Goal: Transaction & Acquisition: Subscribe to service/newsletter

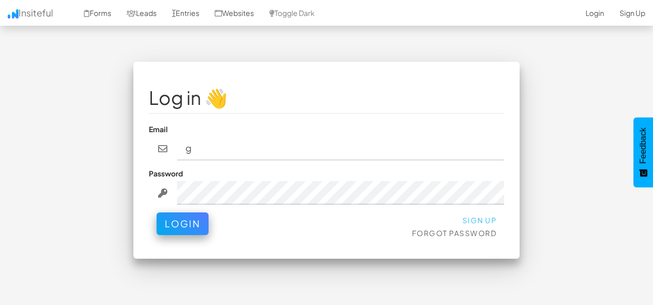
type input "g"
click at [469, 223] on link "Sign Up" at bounding box center [480, 220] width 35 height 9
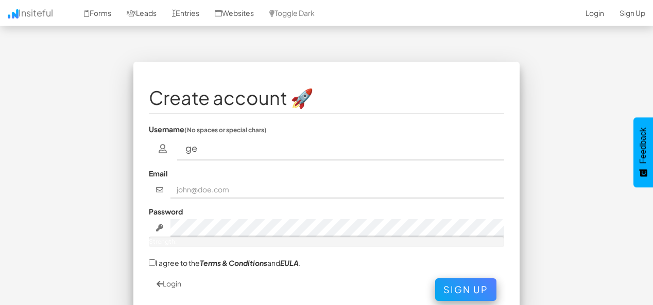
type input "GEMSTECH"
type input "GEMSTECH2005@GMAIL.COM"
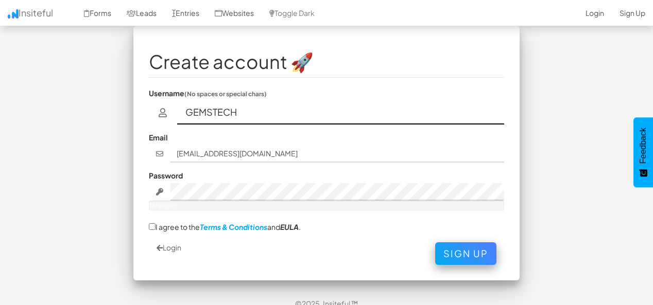
scroll to position [47, 0]
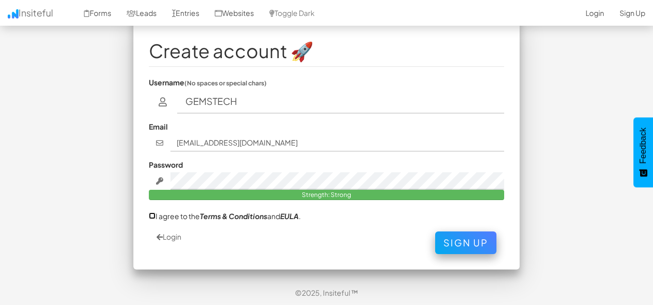
click at [149, 217] on input "I agree to the Terms & Conditions and EULA ." at bounding box center [152, 216] width 7 height 7
checkbox input "true"
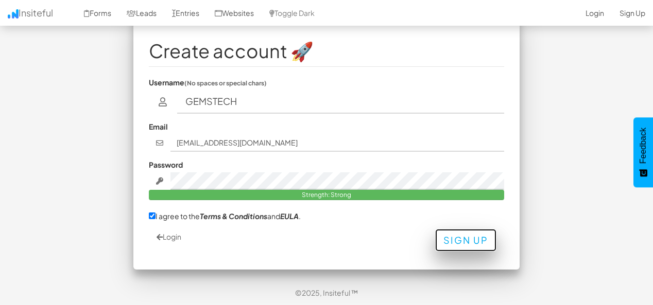
click at [450, 248] on button "Sign Up" at bounding box center [465, 240] width 61 height 23
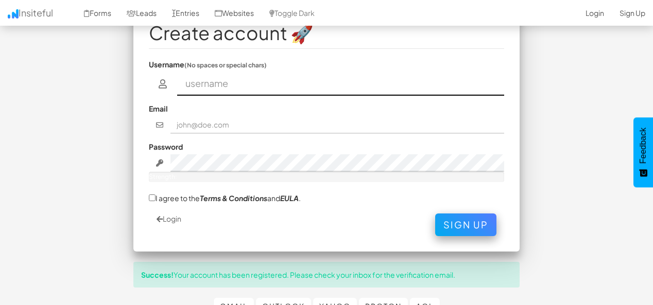
scroll to position [99, 0]
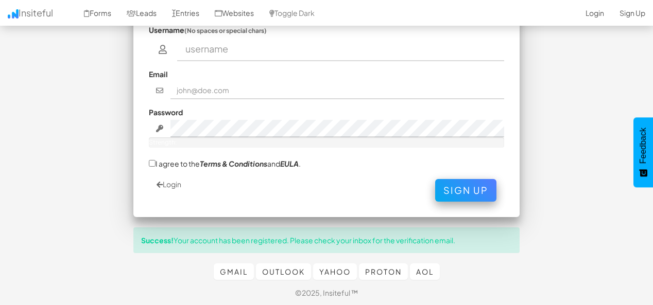
click at [179, 178] on fieldset "Create account 🚀 Username (No spaces or special chars) Email Password Strength:…" at bounding box center [326, 90] width 355 height 224
click at [174, 182] on link "Login" at bounding box center [169, 184] width 25 height 9
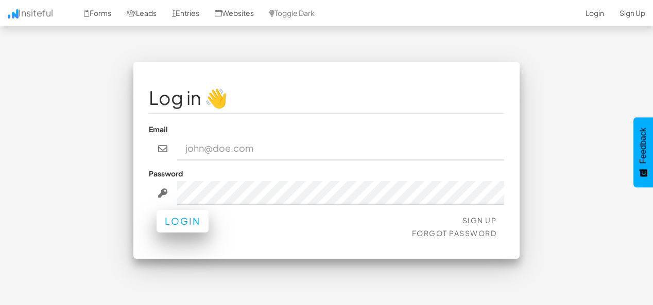
type input "[EMAIL_ADDRESS][DOMAIN_NAME]"
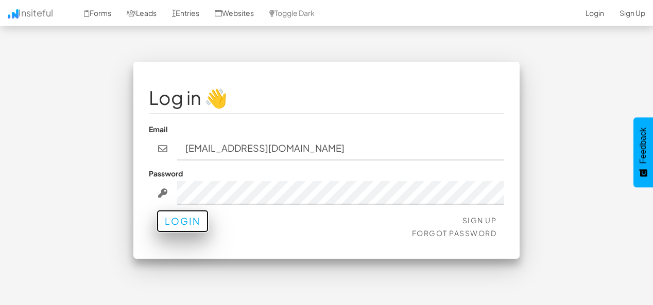
click at [198, 216] on button "Login" at bounding box center [183, 221] width 52 height 23
